Goal: Download file/media

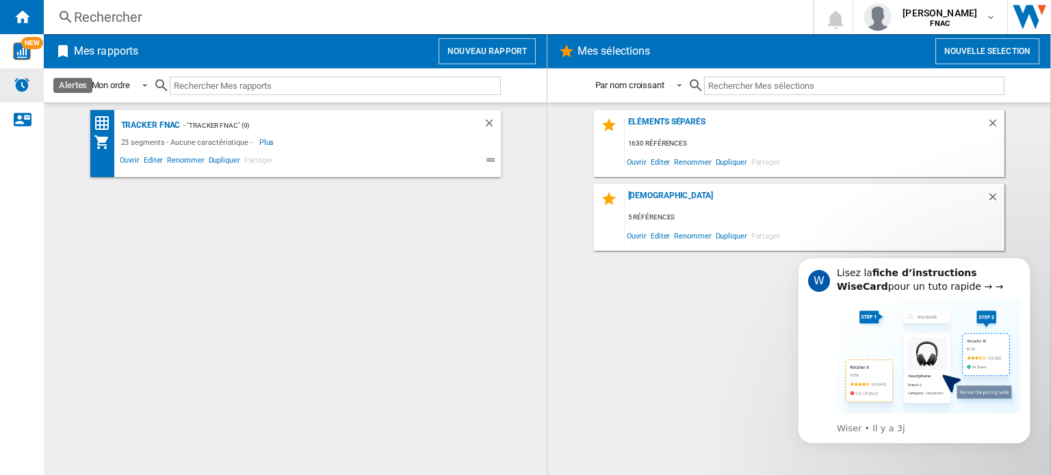
click at [31, 88] on div "Alertes" at bounding box center [22, 85] width 44 height 34
click at [669, 122] on div "Eléments Séparés" at bounding box center [805, 126] width 362 height 18
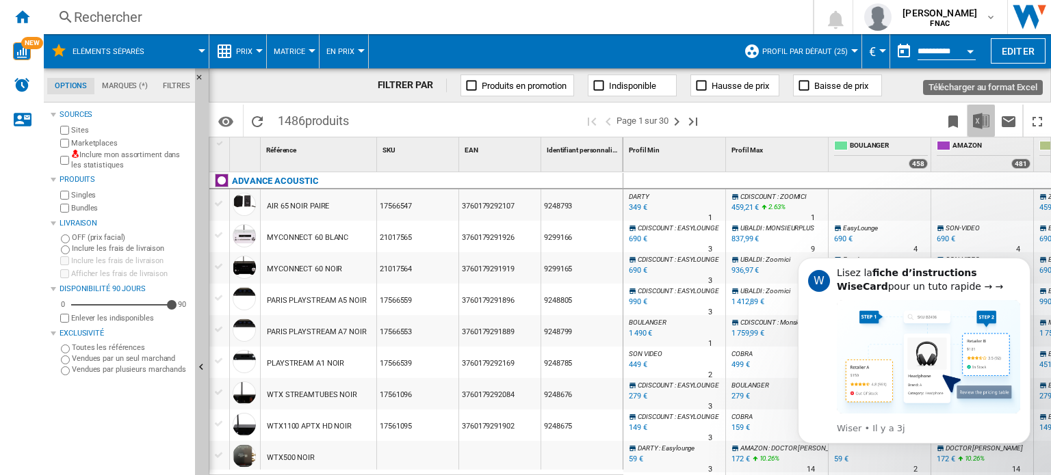
click at [985, 127] on img "Télécharger au format Excel" at bounding box center [981, 121] width 16 height 16
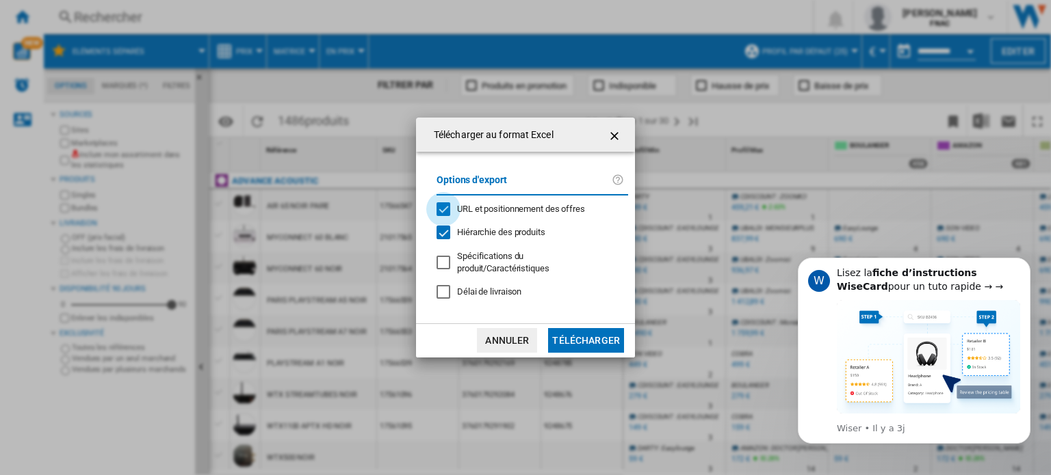
click at [442, 211] on div "URL et positionnement des offres" at bounding box center [443, 209] width 14 height 14
click at [594, 332] on button "Télécharger" at bounding box center [586, 340] width 76 height 25
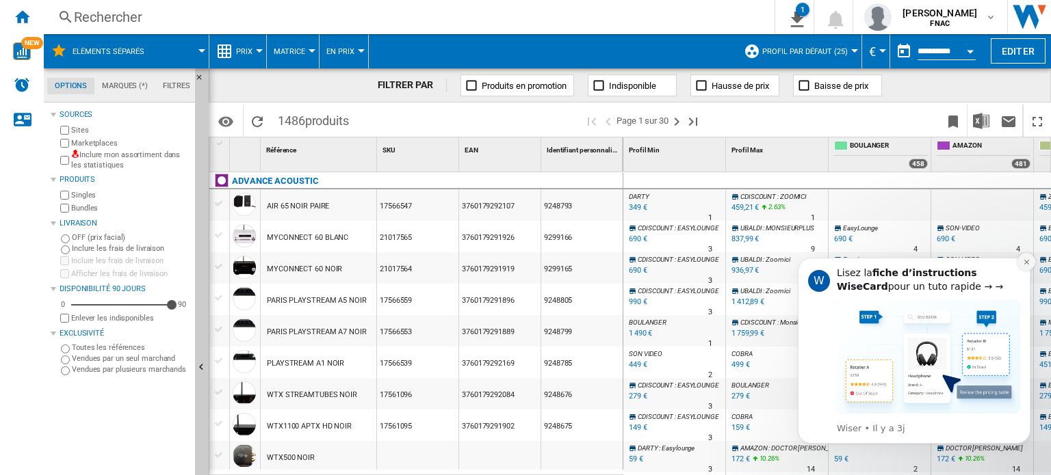
click at [1025, 263] on icon "Dismiss notification" at bounding box center [1026, 263] width 8 height 8
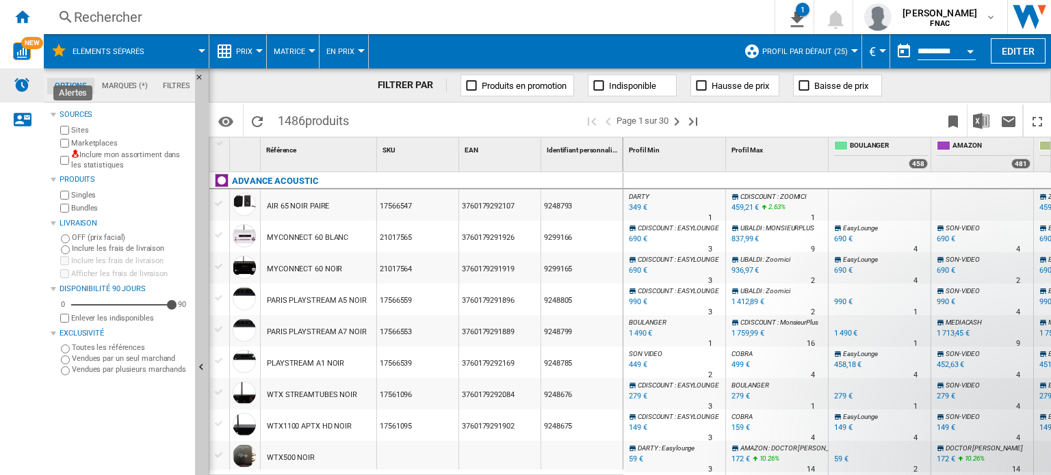
click at [21, 83] on img "Alertes" at bounding box center [22, 85] width 16 height 16
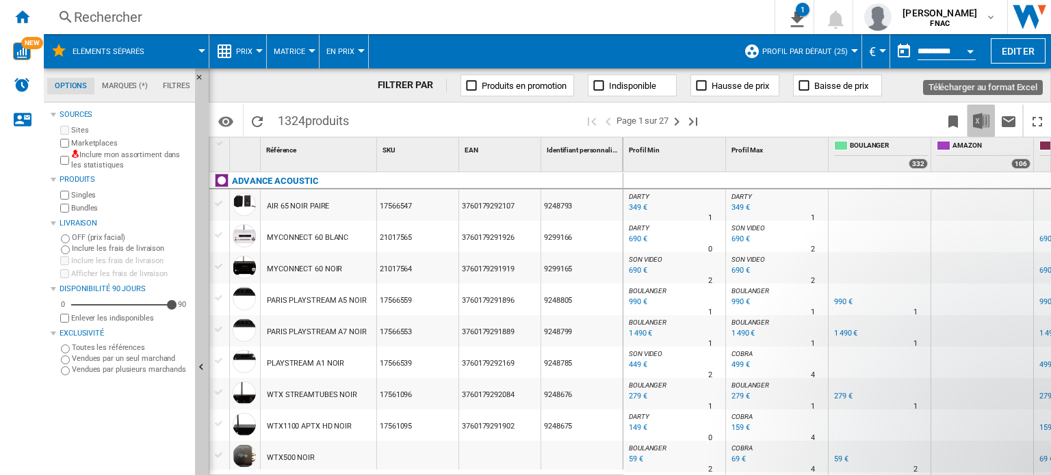
click at [984, 120] on img "Télécharger au format Excel" at bounding box center [981, 121] width 16 height 16
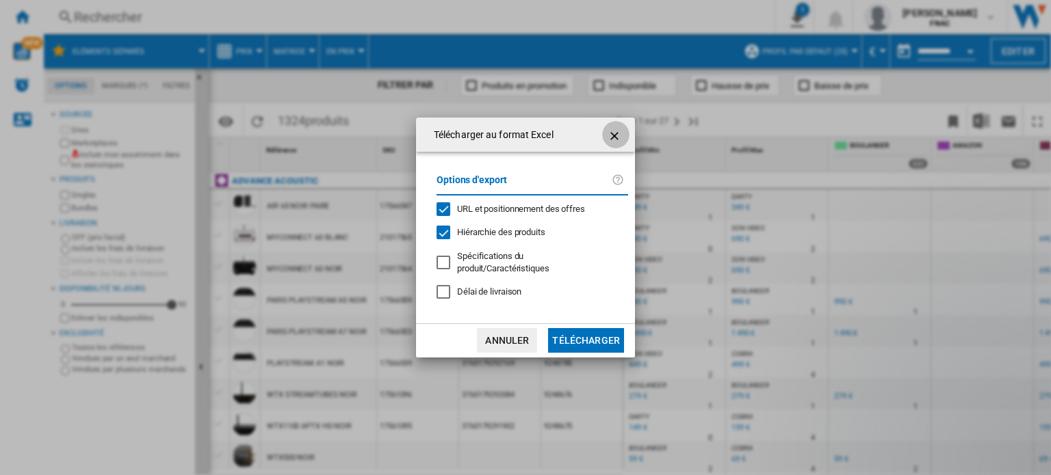
click at [615, 135] on ng-md-icon "getI18NText('BUTTONS.CLOSE_DIALOG')" at bounding box center [615, 136] width 16 height 16
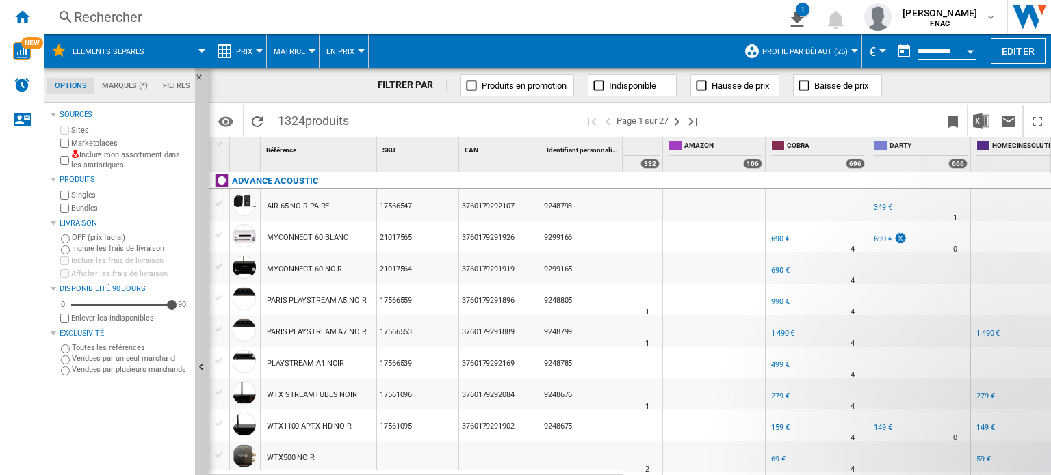
scroll to position [0, 268]
click at [980, 119] on img "Télécharger au format Excel" at bounding box center [981, 121] width 16 height 16
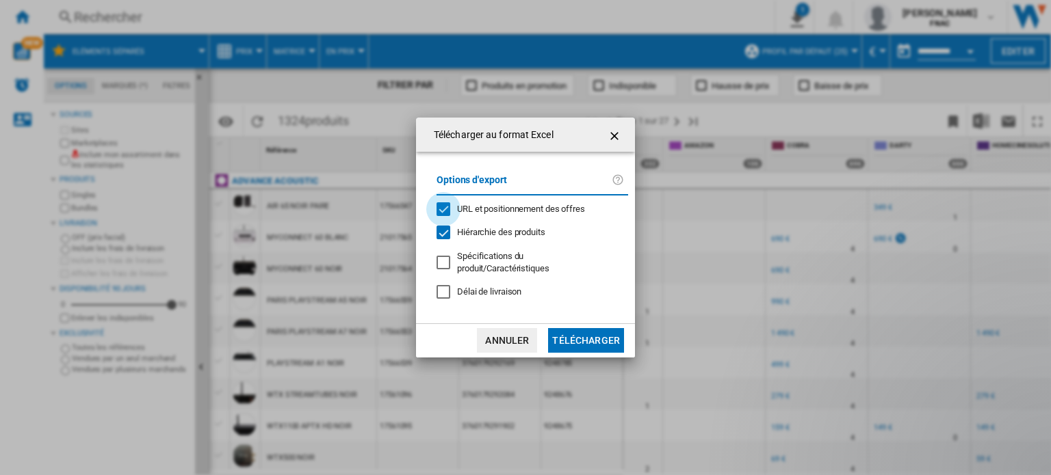
click at [447, 215] on div "URL et positionnement des offres" at bounding box center [443, 209] width 14 height 14
click at [570, 334] on button "Télécharger" at bounding box center [586, 340] width 76 height 25
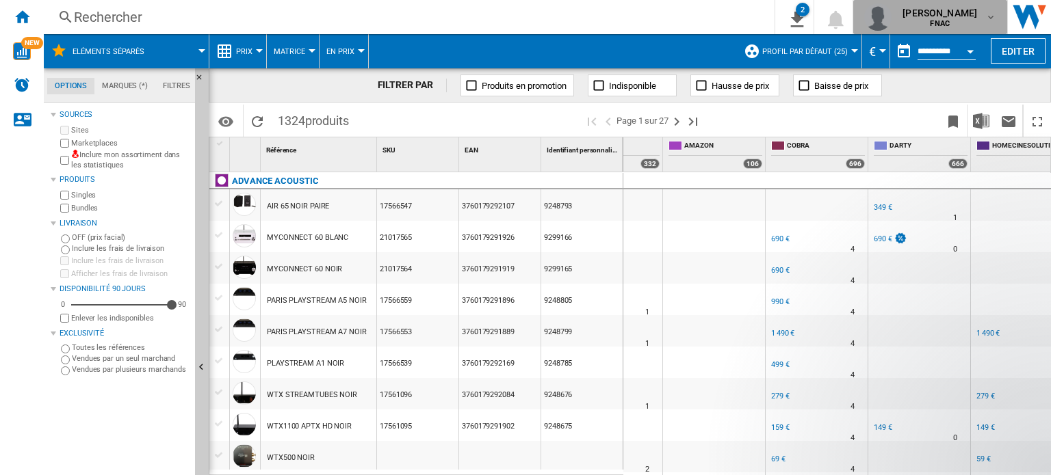
click at [964, 18] on span "[PERSON_NAME]" at bounding box center [939, 13] width 75 height 14
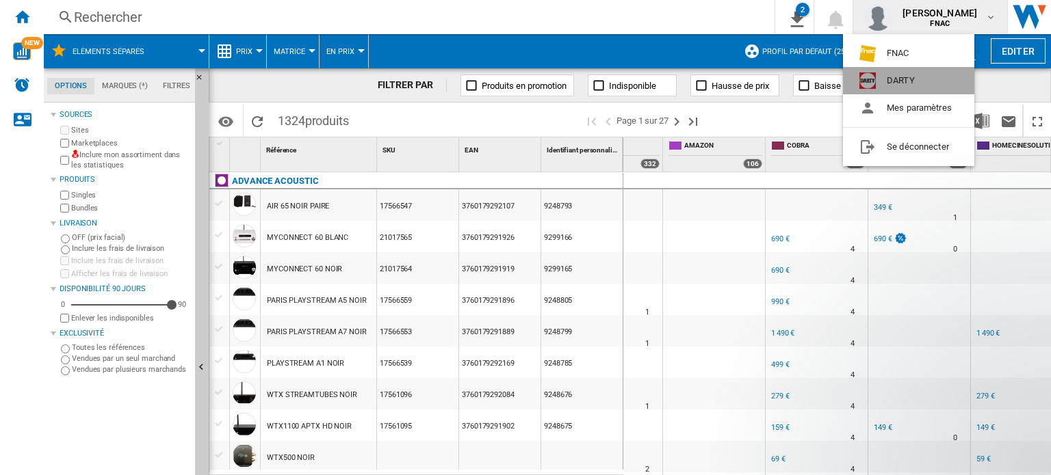
click at [908, 77] on button "DARTY" at bounding box center [908, 80] width 131 height 27
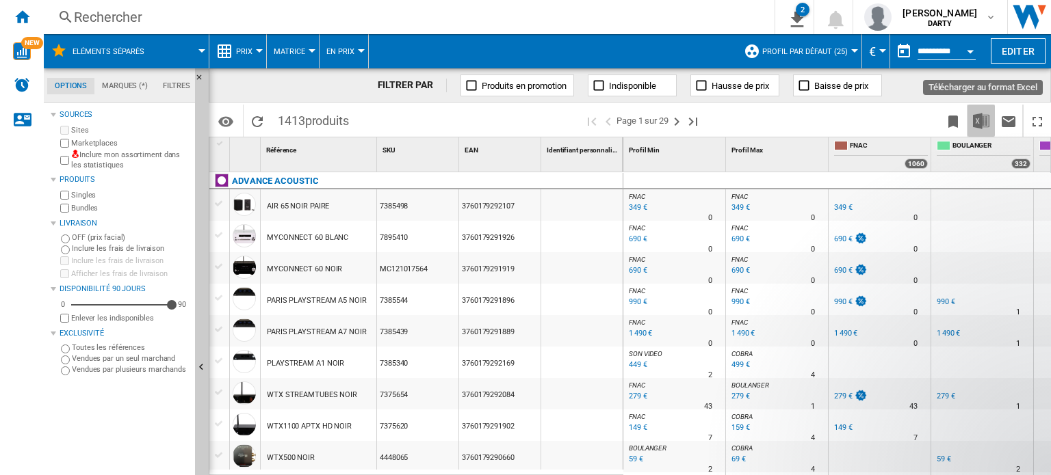
click at [980, 119] on img "Télécharger au format Excel" at bounding box center [981, 121] width 16 height 16
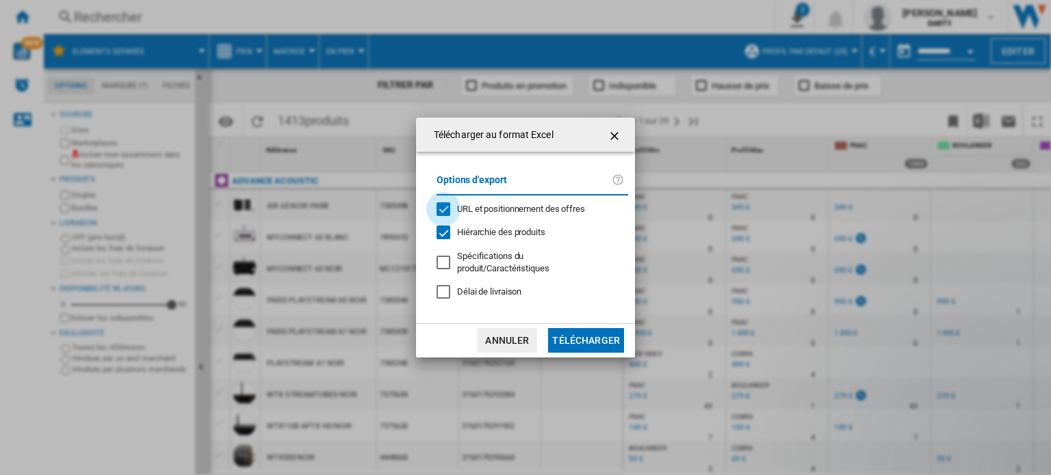
click at [440, 210] on div "URL et positionnement des offres" at bounding box center [443, 209] width 14 height 14
click at [575, 334] on button "Télécharger" at bounding box center [586, 340] width 76 height 25
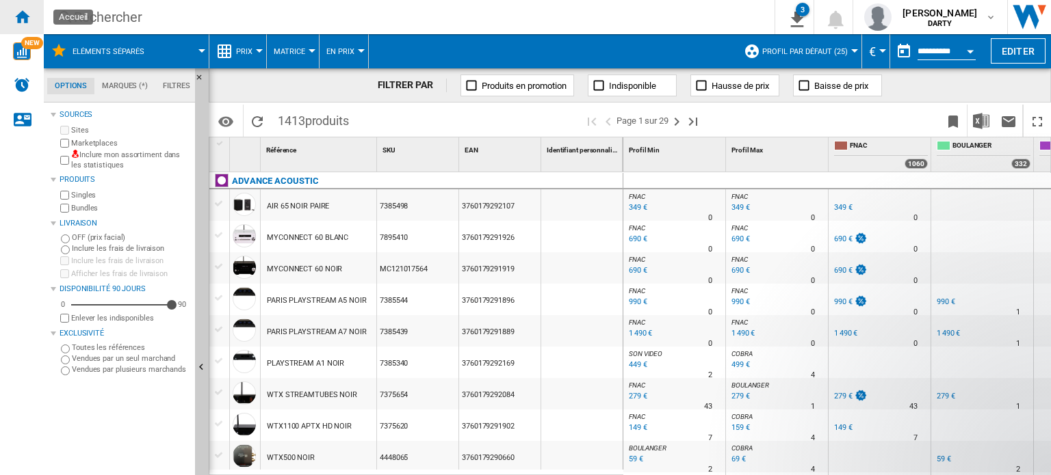
click at [22, 24] on ng-md-icon "Accueil" at bounding box center [22, 16] width 16 height 16
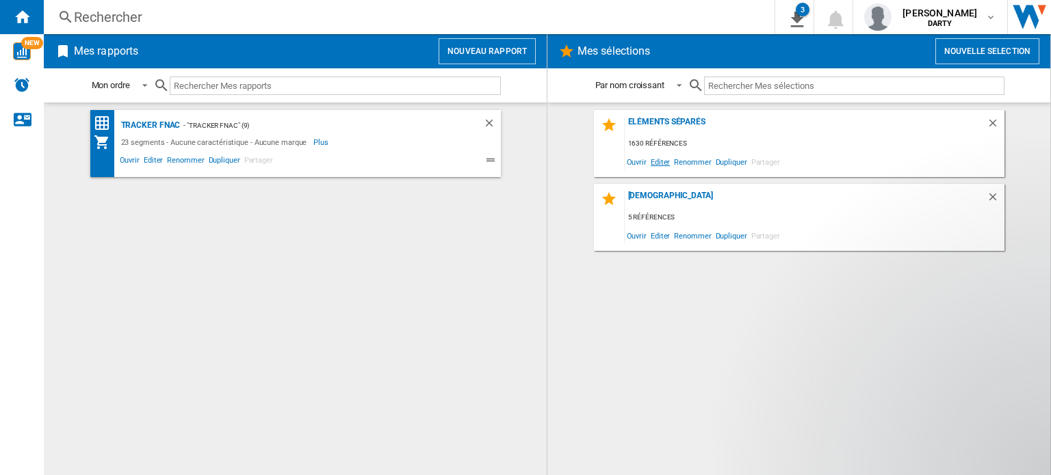
click at [652, 161] on span "Editer" at bounding box center [659, 162] width 23 height 18
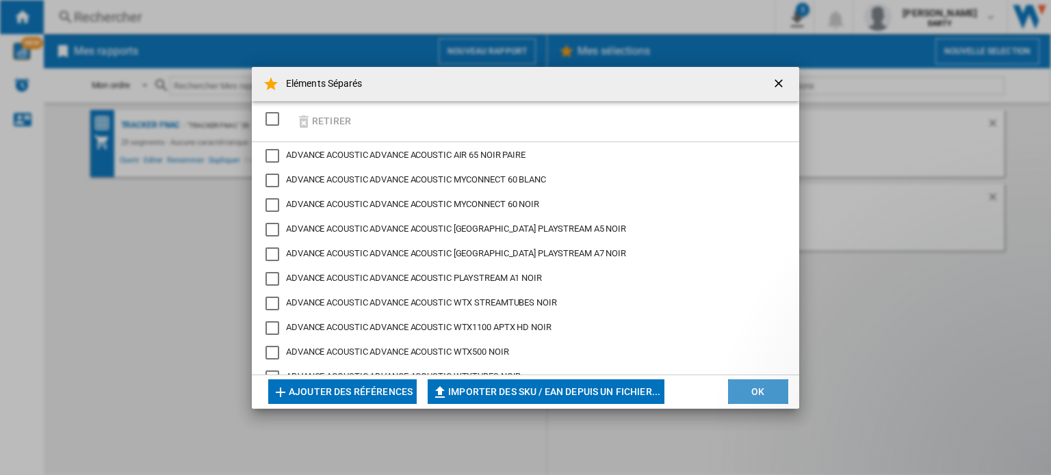
click at [763, 391] on button "OK" at bounding box center [758, 392] width 60 height 25
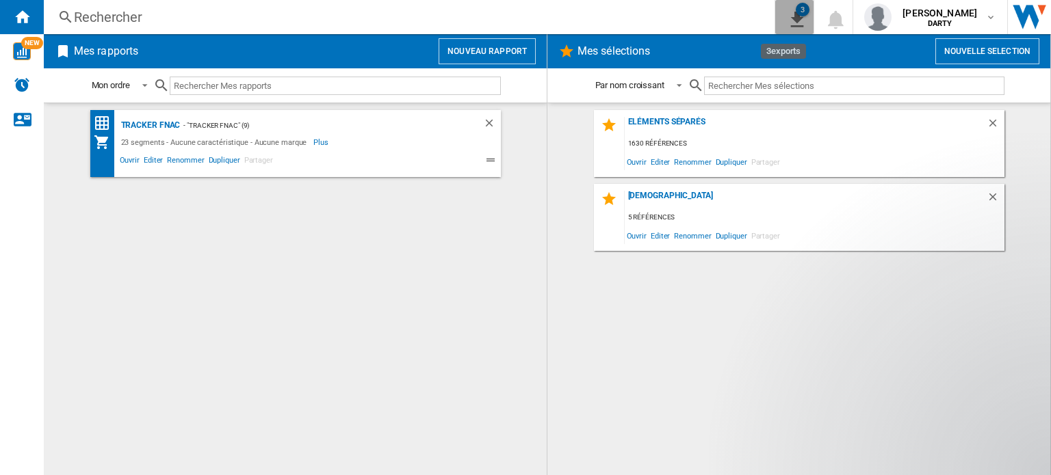
click at [795, 9] on div "3" at bounding box center [802, 10] width 14 height 14
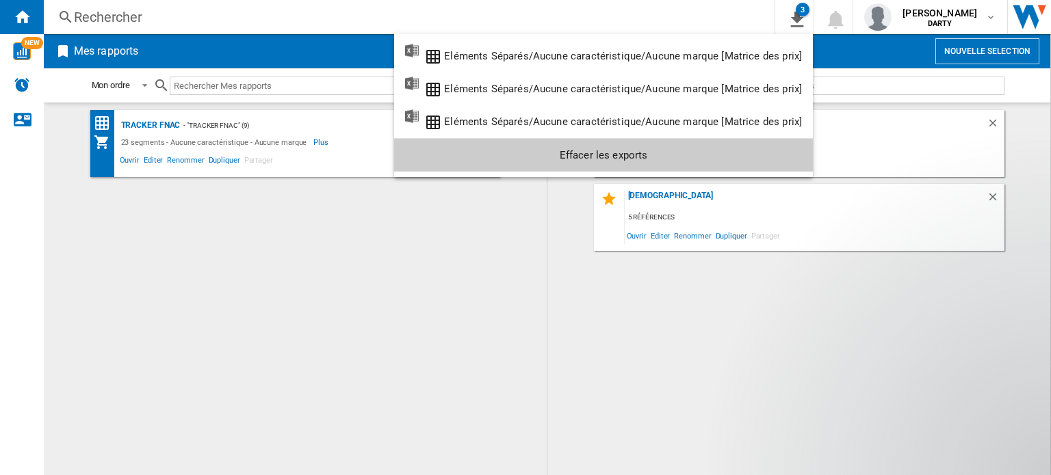
click at [494, 288] on md-backdrop at bounding box center [525, 237] width 1051 height 475
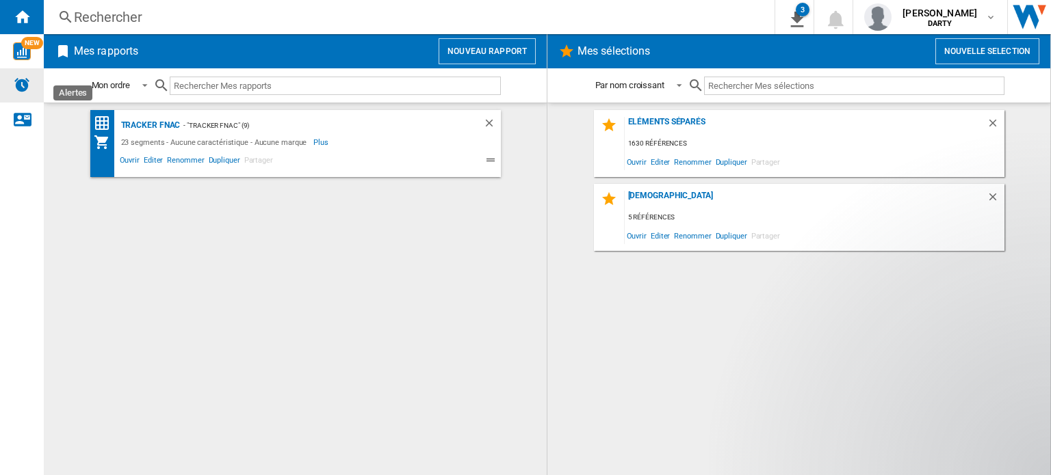
click at [22, 86] on img "Alertes" at bounding box center [22, 85] width 16 height 16
click at [25, 88] on img "Alertes" at bounding box center [22, 85] width 16 height 16
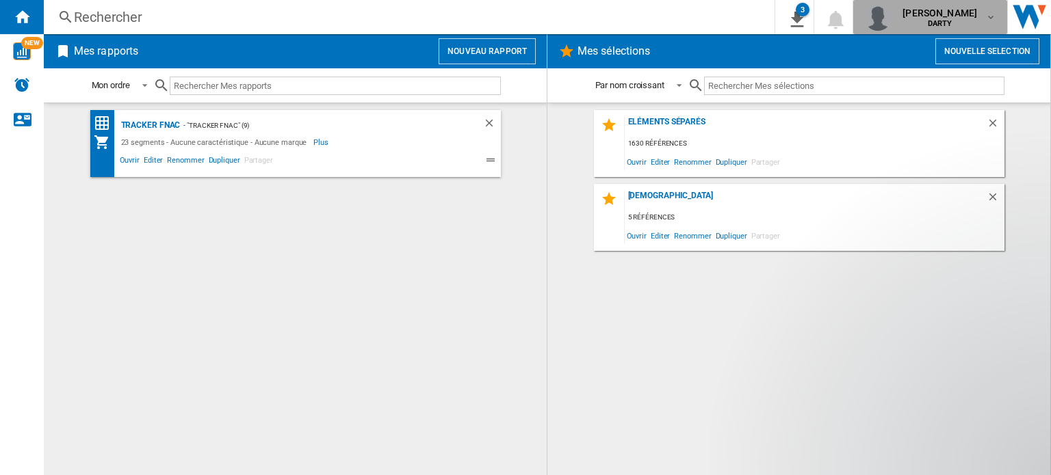
click at [963, 21] on span "DARTY" at bounding box center [939, 24] width 75 height 8
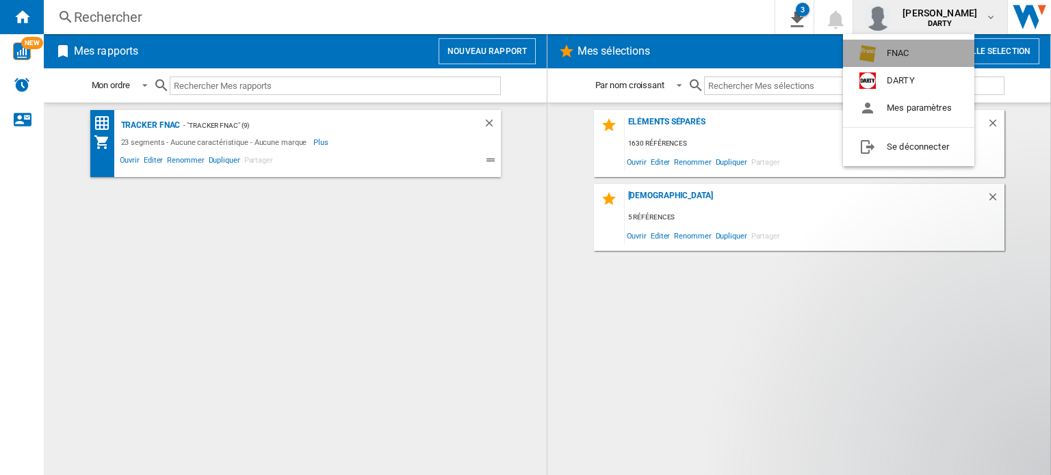
click at [915, 49] on button "FNAC" at bounding box center [908, 53] width 131 height 27
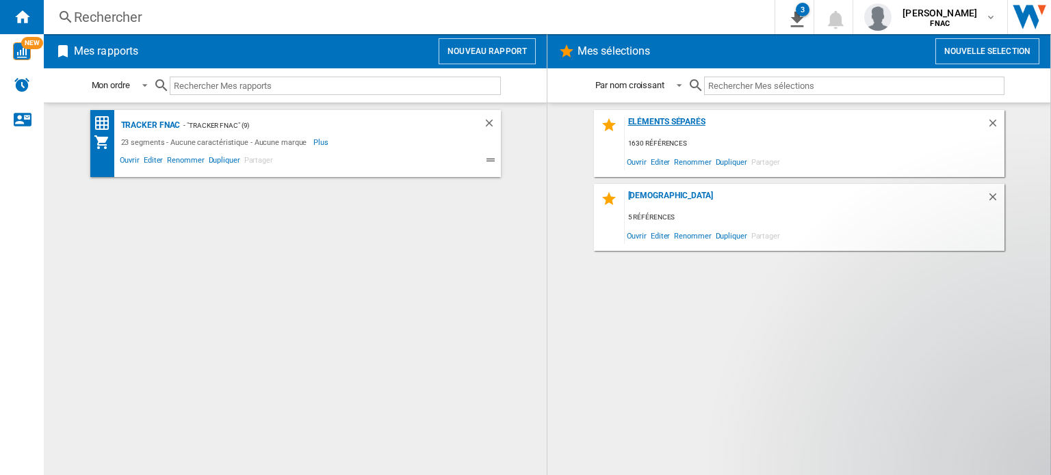
click at [672, 123] on div "Eléments Séparés" at bounding box center [805, 126] width 362 height 18
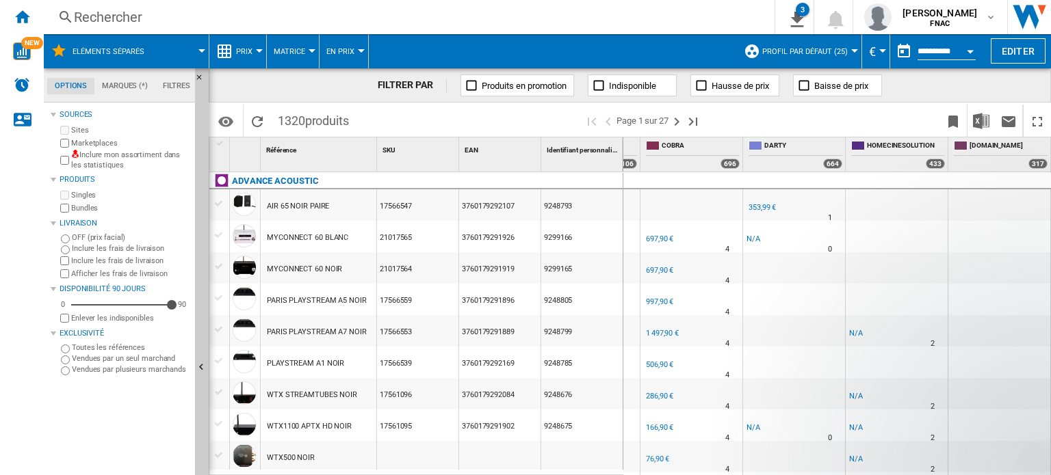
scroll to position [0, 605]
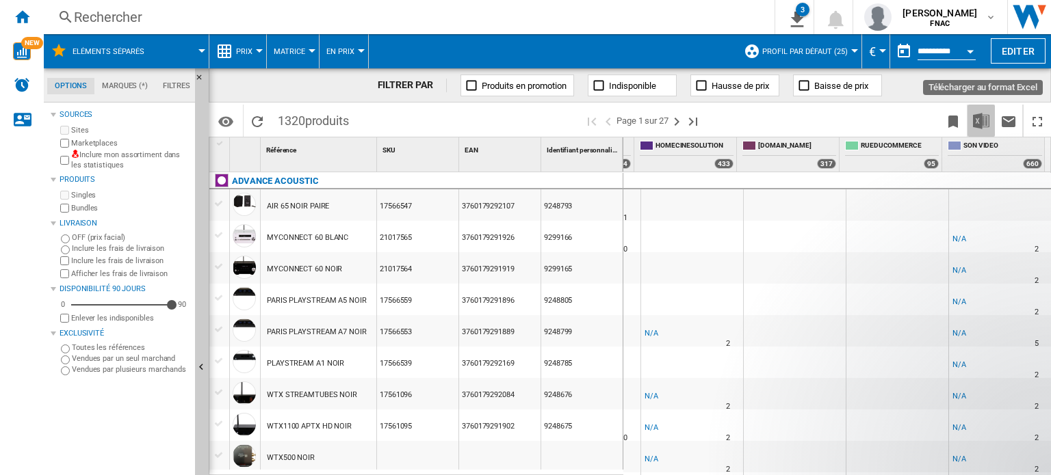
click at [978, 124] on img "Télécharger au format Excel" at bounding box center [981, 121] width 16 height 16
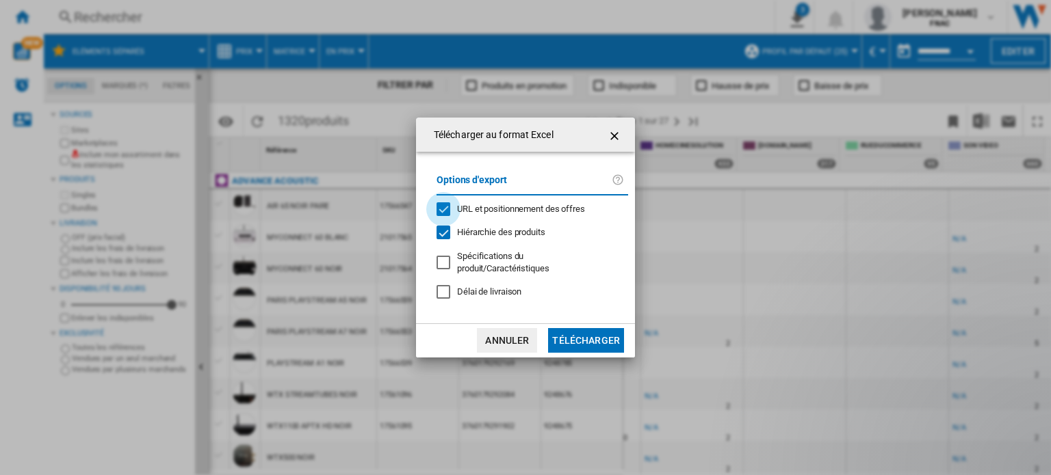
click at [443, 215] on div "URL et positionnement des offres" at bounding box center [443, 209] width 14 height 14
click at [584, 328] on button "Télécharger" at bounding box center [586, 340] width 76 height 25
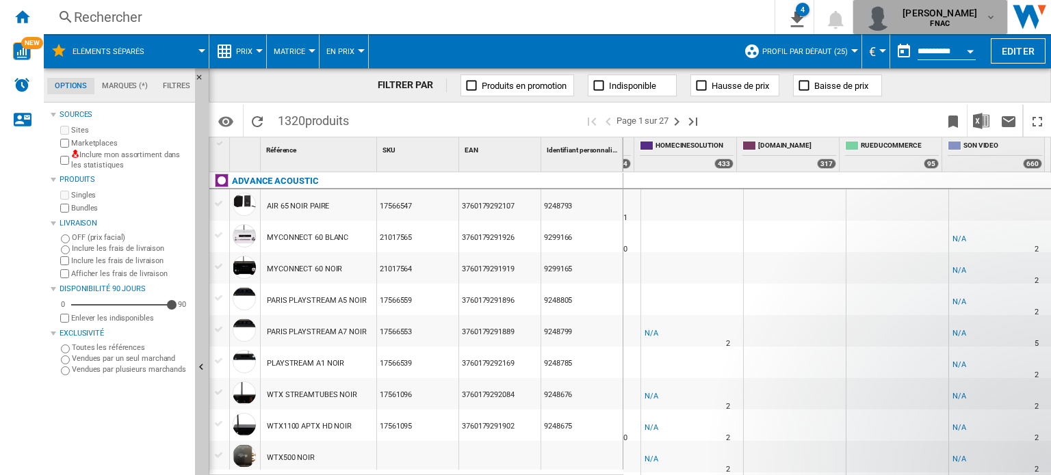
click at [986, 10] on div "[PERSON_NAME] FNAC" at bounding box center [930, 16] width 132 height 27
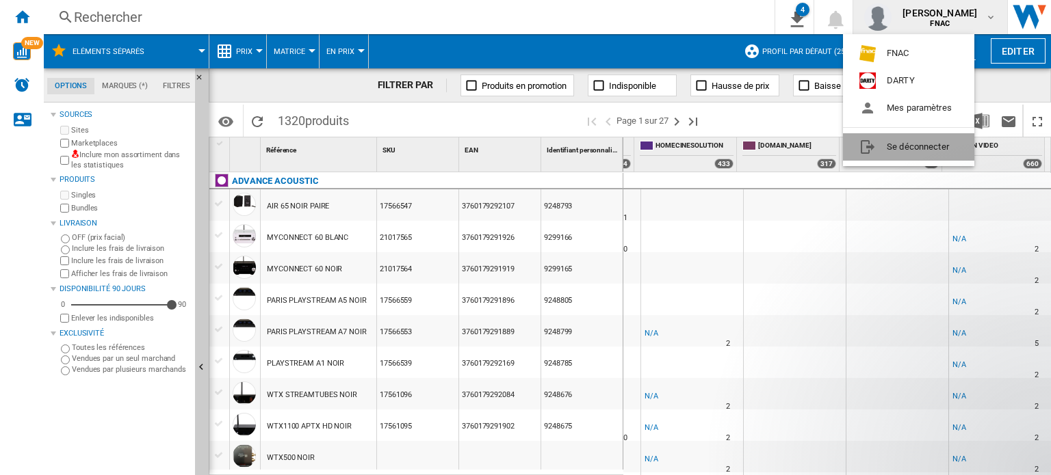
click at [914, 155] on button "Se déconnecter" at bounding box center [908, 146] width 131 height 27
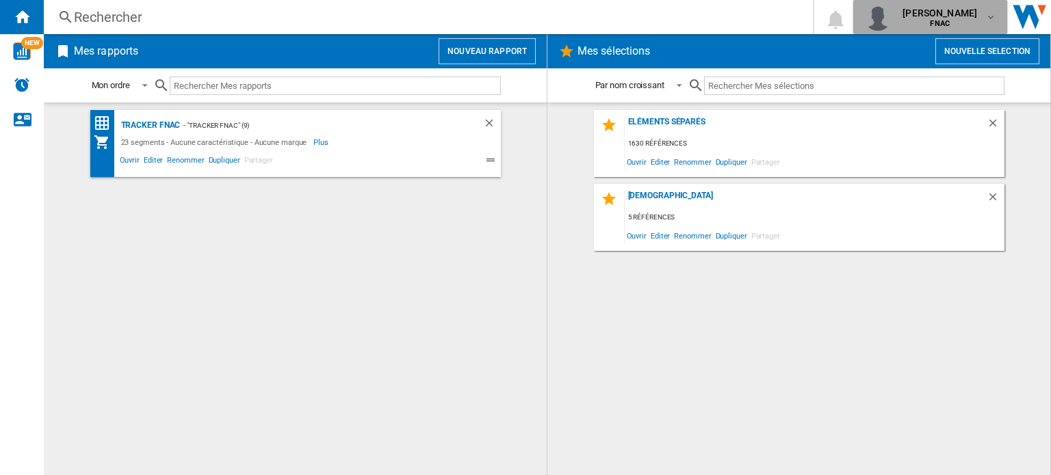
click at [990, 12] on md-icon "button" at bounding box center [990, 17] width 11 height 11
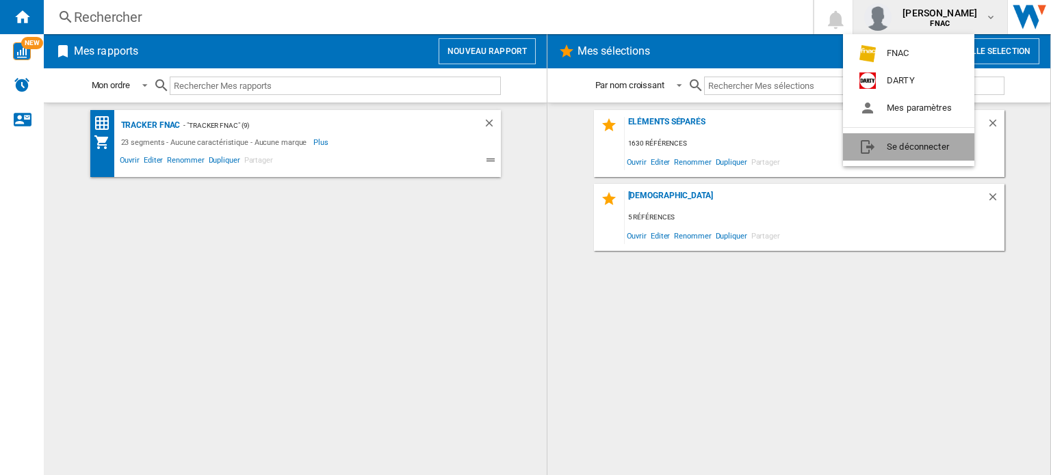
click at [908, 144] on button "Se déconnecter" at bounding box center [908, 146] width 131 height 27
